Goal: Obtain resource: Obtain resource

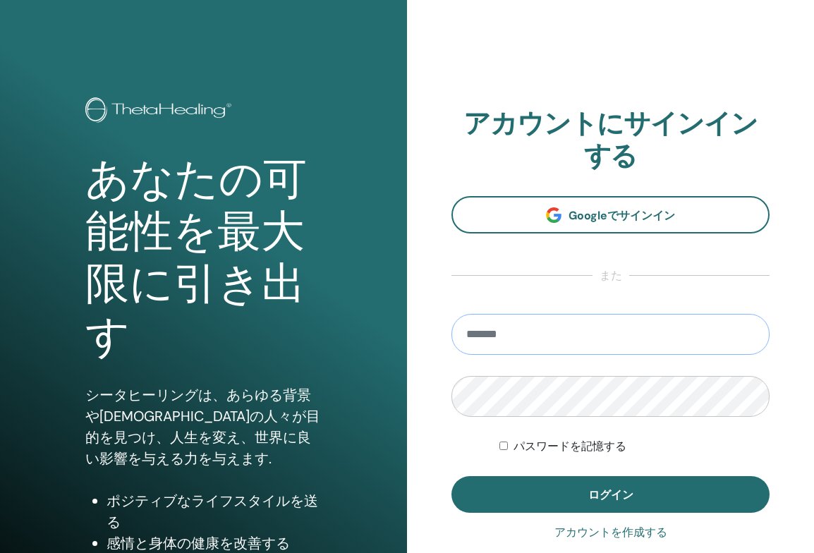
type input "**********"
click at [610, 494] on button "ログイン" at bounding box center [610, 494] width 318 height 37
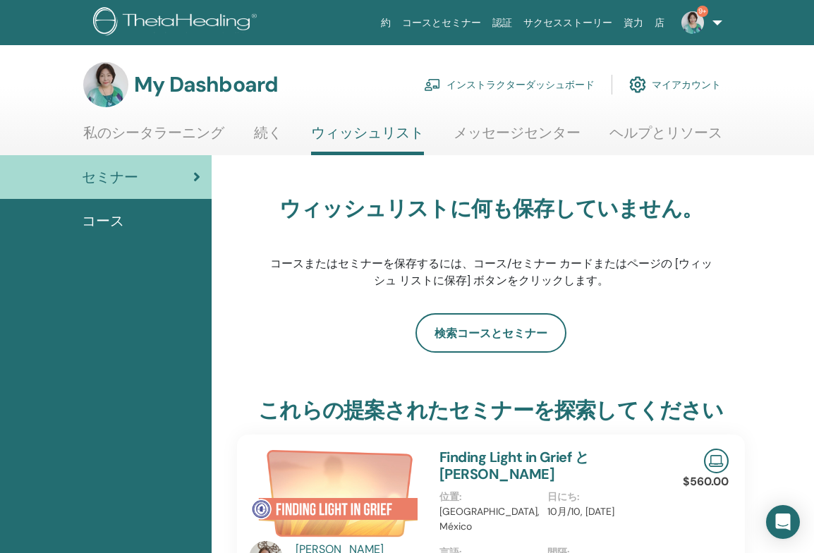
click at [504, 81] on link "インストラクターダッシュボード" at bounding box center [509, 84] width 171 height 31
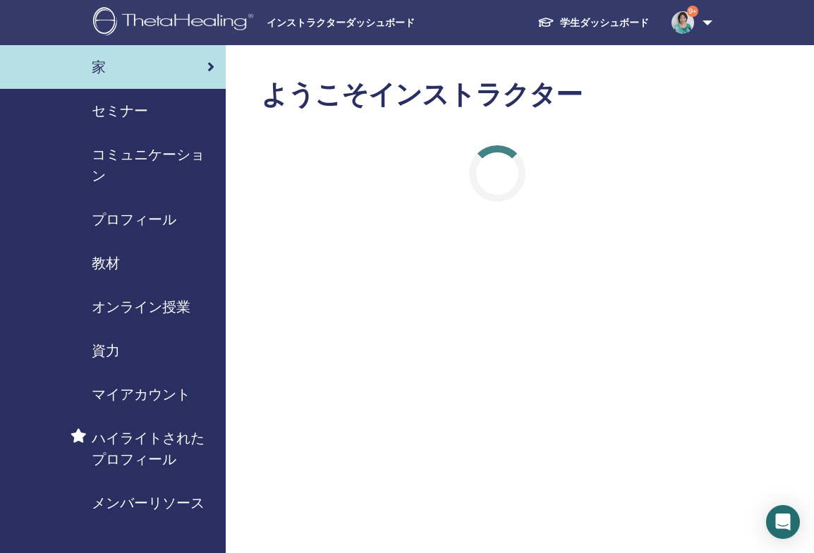
click at [110, 262] on span "教材" at bounding box center [106, 262] width 28 height 21
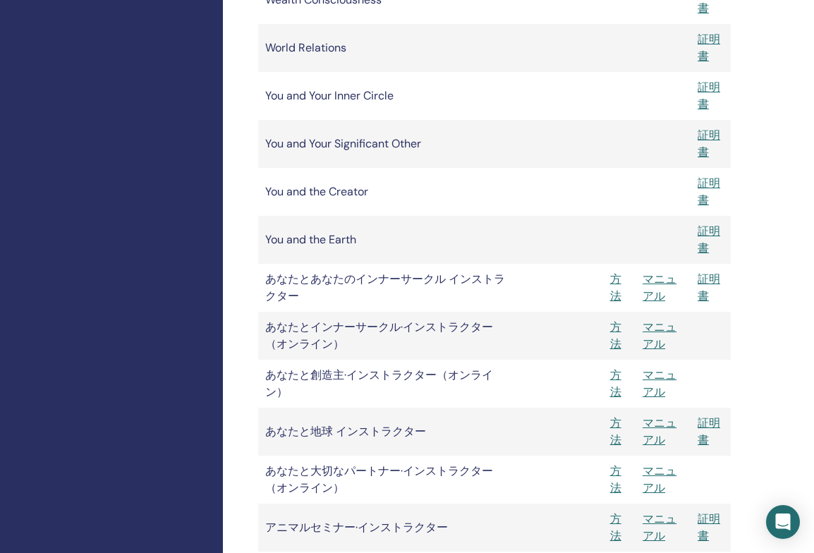
scroll to position [2887, 3]
click at [667, 279] on link "マニュアル" at bounding box center [660, 286] width 34 height 32
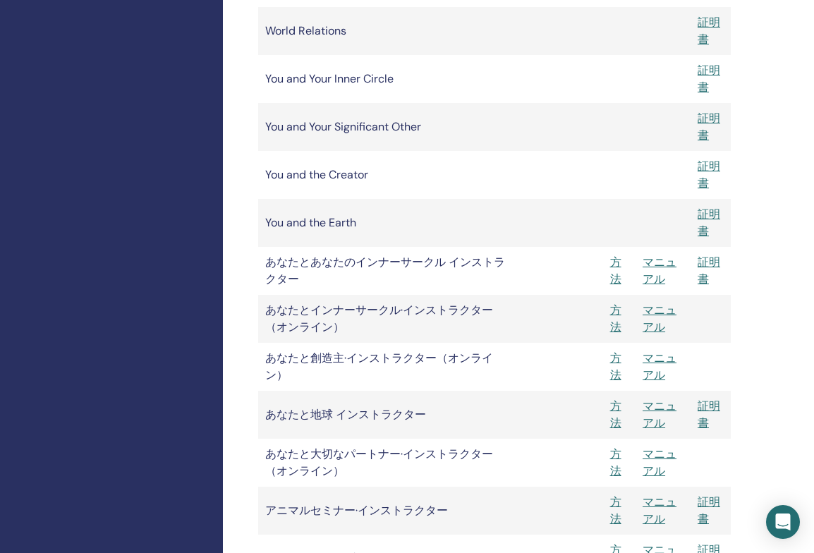
click at [666, 304] on link "マニュアル" at bounding box center [660, 319] width 34 height 32
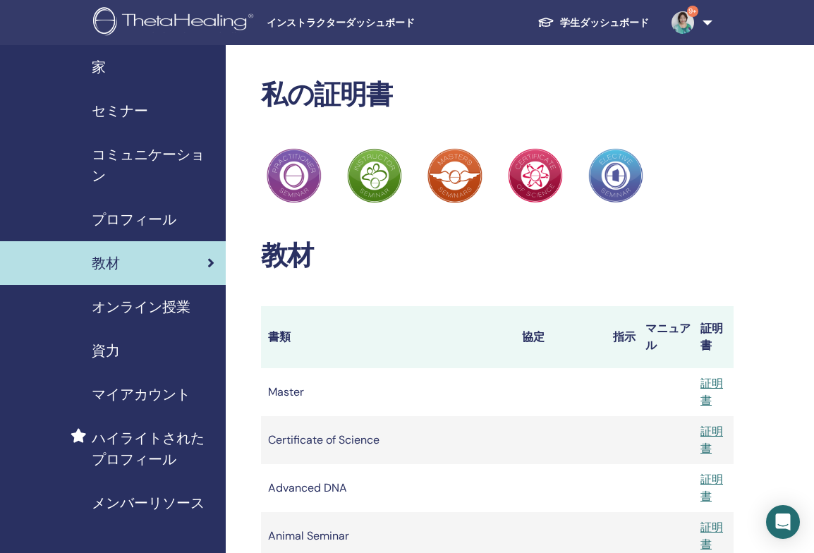
scroll to position [2903, 3]
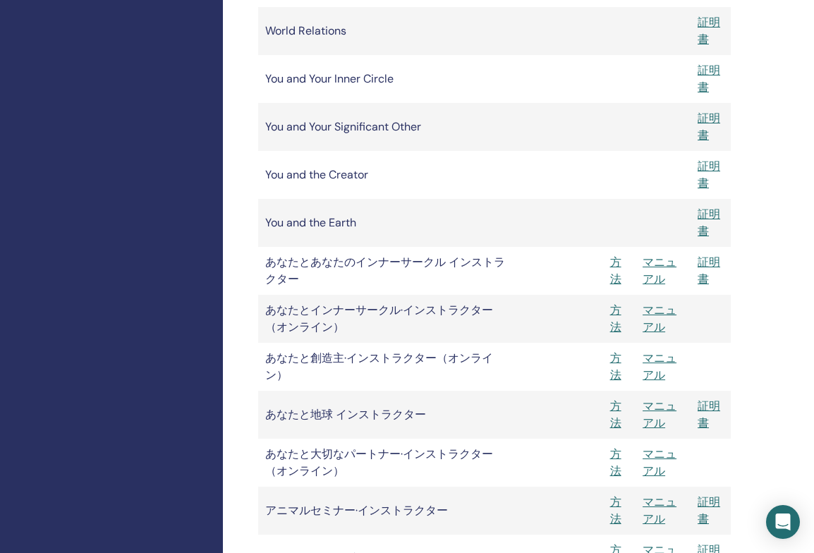
click at [667, 255] on link "マニュアル" at bounding box center [660, 271] width 34 height 32
